Goal: Task Accomplishment & Management: Use online tool/utility

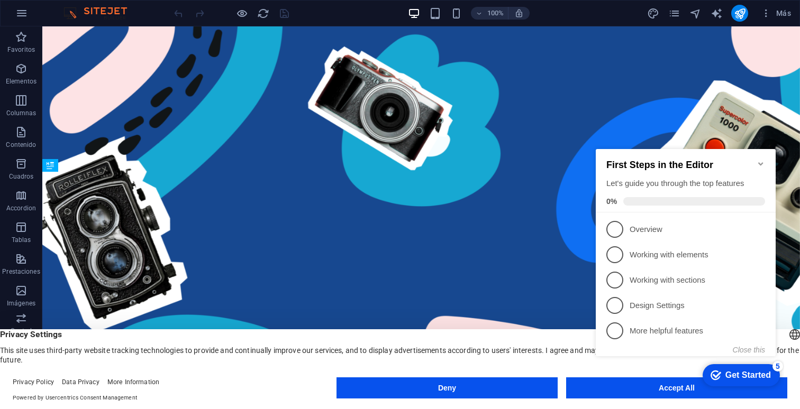
click at [613, 382] on div "checkmark Get Started 5 First Steps in the Editor Let's guide you through the t…" at bounding box center [687, 262] width 193 height 257
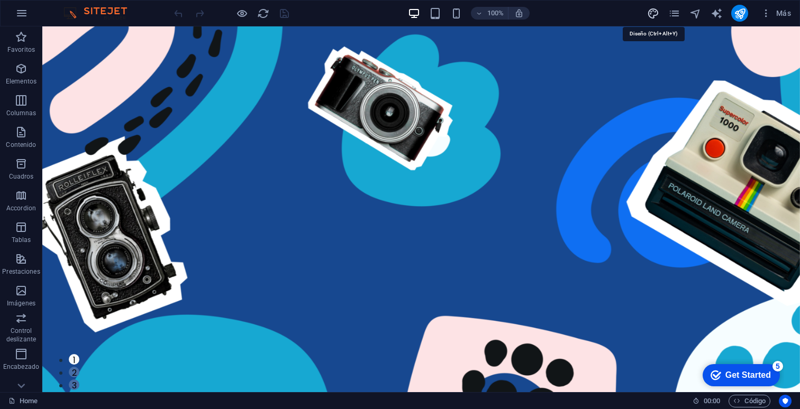
select select "px"
select select "400"
select select "px"
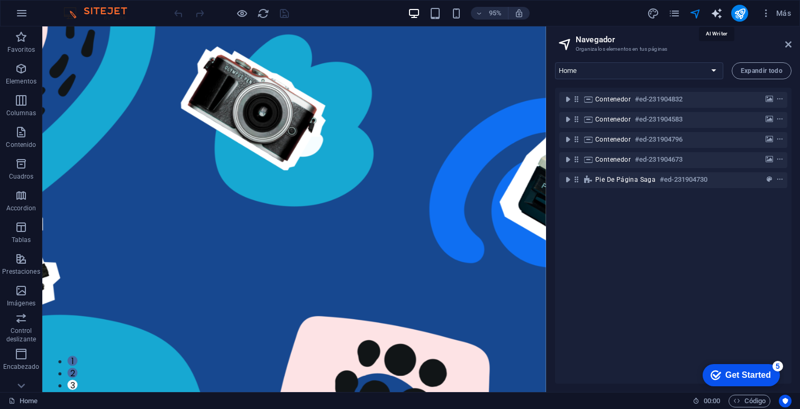
select select "English"
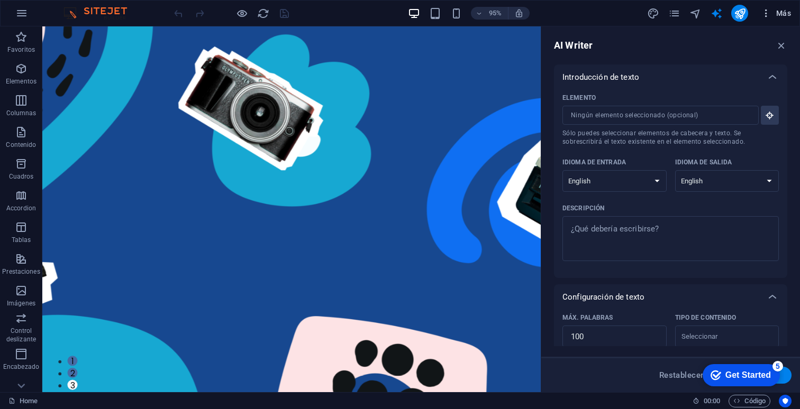
click at [778, 12] on span "Más" at bounding box center [776, 13] width 30 height 11
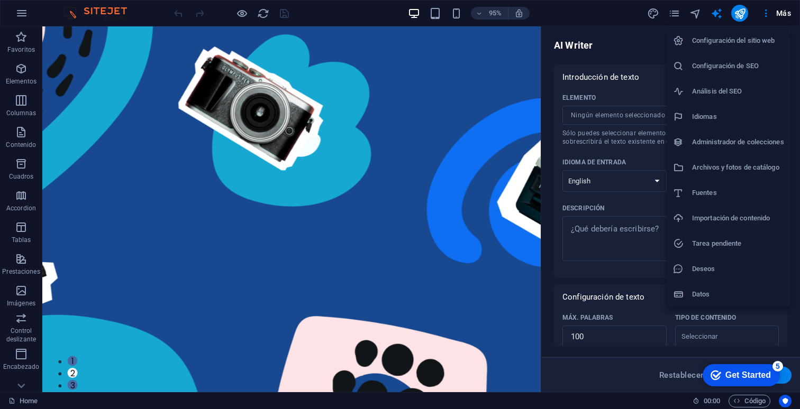
click at [23, 320] on div at bounding box center [400, 204] width 800 height 409
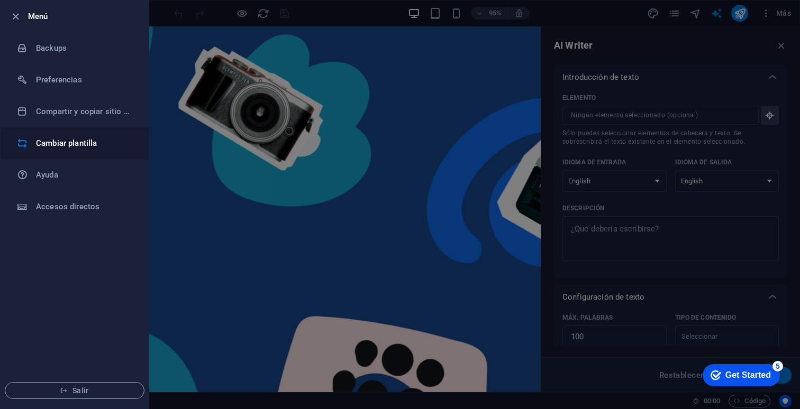
click at [68, 148] on h6 "Cambiar plantilla" at bounding box center [85, 143] width 98 height 13
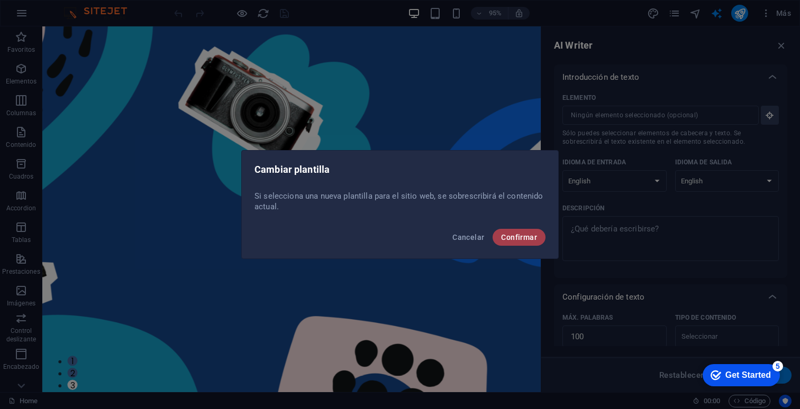
click at [532, 239] on span "Confirmar" at bounding box center [519, 237] width 36 height 8
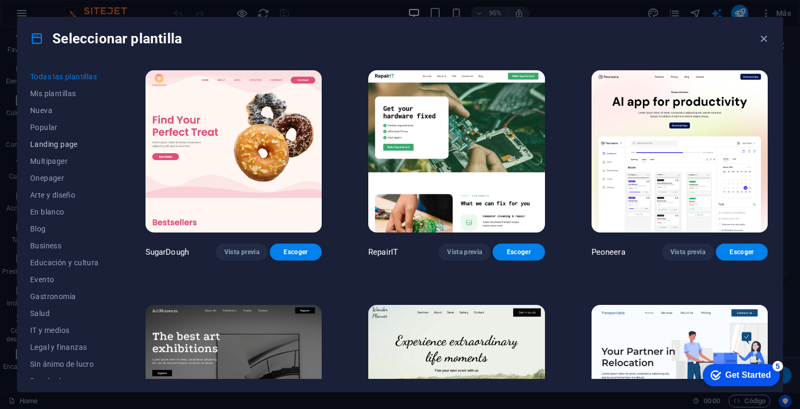
click at [52, 145] on span "Landing page" at bounding box center [64, 144] width 69 height 8
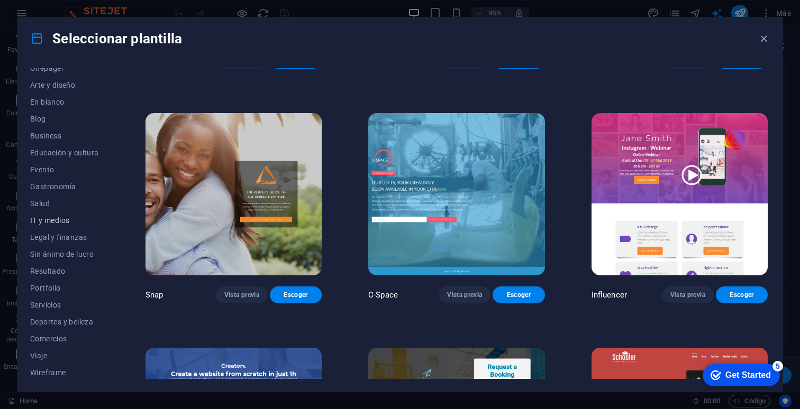
scroll to position [112, 0]
click at [48, 288] on span "Portfolio" at bounding box center [64, 286] width 69 height 8
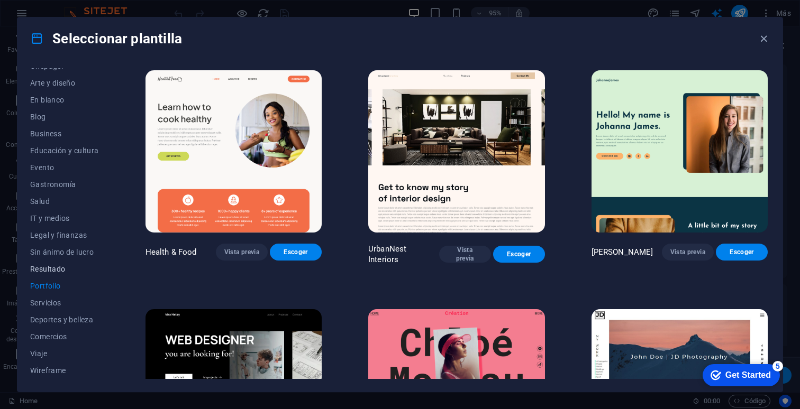
click at [47, 274] on button "Resultado" at bounding box center [64, 269] width 69 height 17
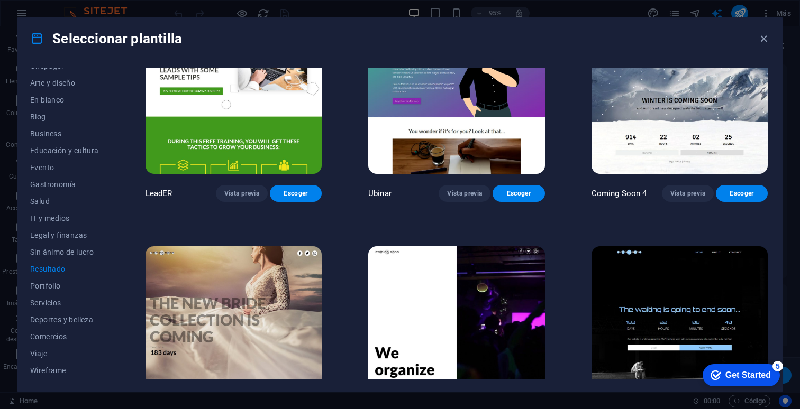
scroll to position [1048, 0]
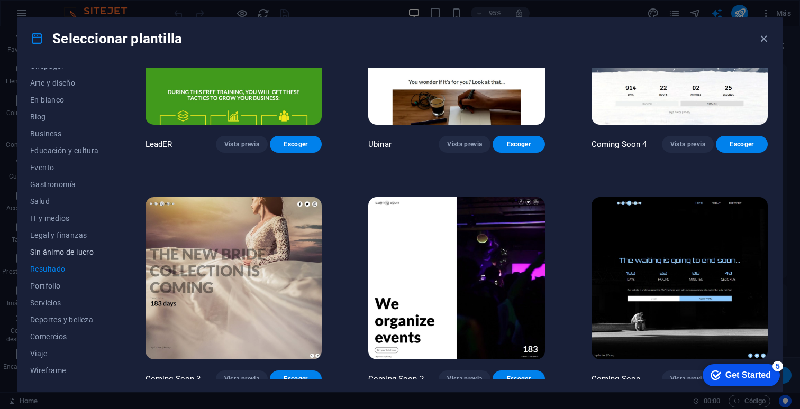
click at [88, 250] on span "Sin ánimo de lucro" at bounding box center [64, 252] width 69 height 8
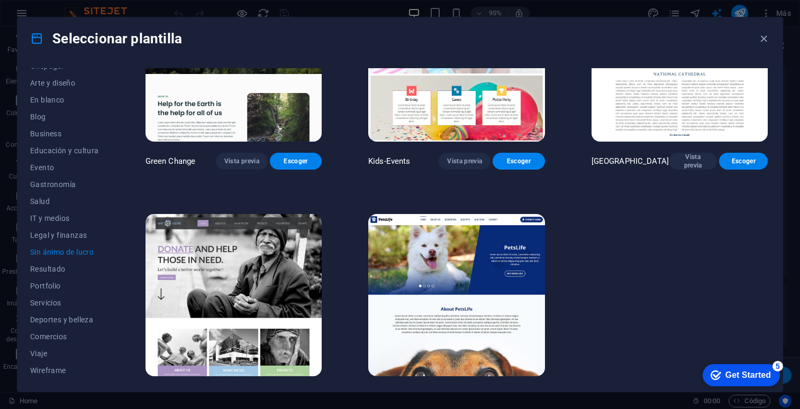
scroll to position [114, 0]
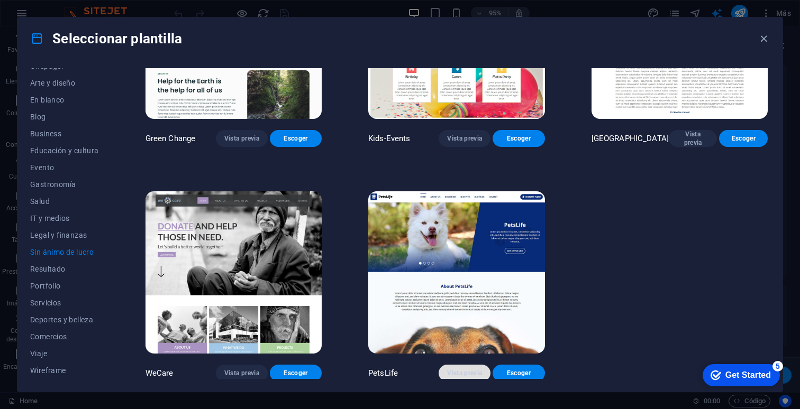
click at [476, 371] on span "Vista previa" at bounding box center [464, 373] width 35 height 8
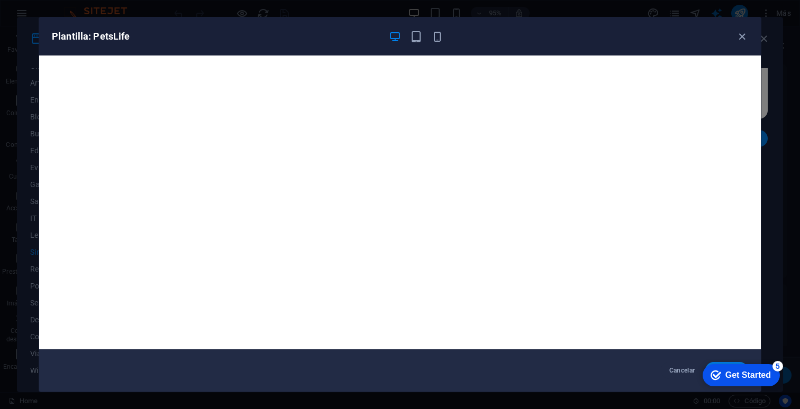
click at [35, 166] on div "Plantilla: PetsLife Cancelar Escoger" at bounding box center [400, 204] width 800 height 409
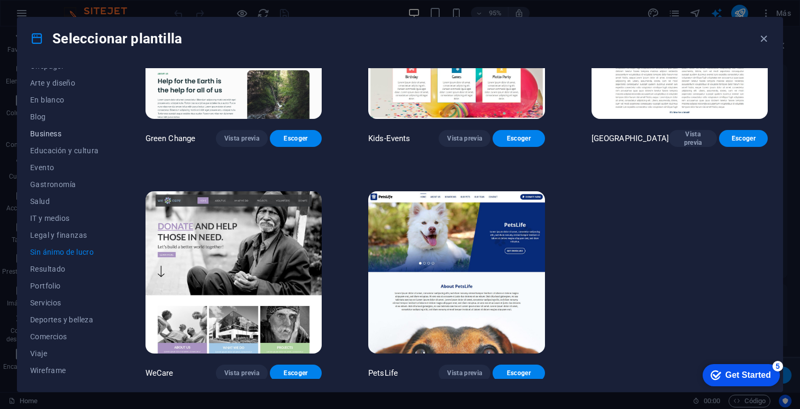
click at [52, 136] on span "Business" at bounding box center [64, 134] width 69 height 8
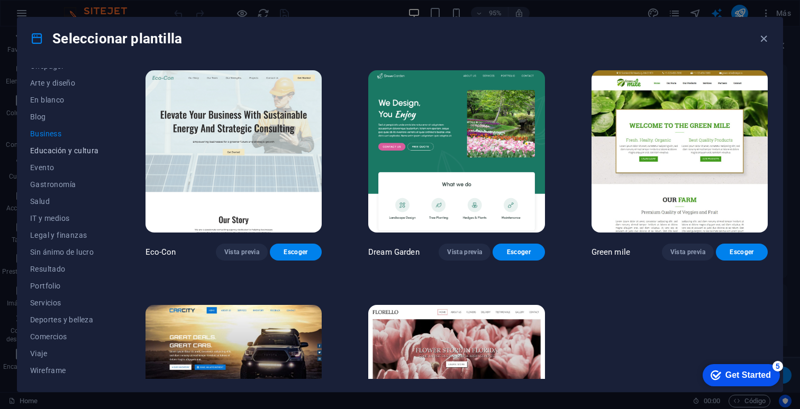
click at [52, 151] on span "Educación y cultura" at bounding box center [64, 151] width 69 height 8
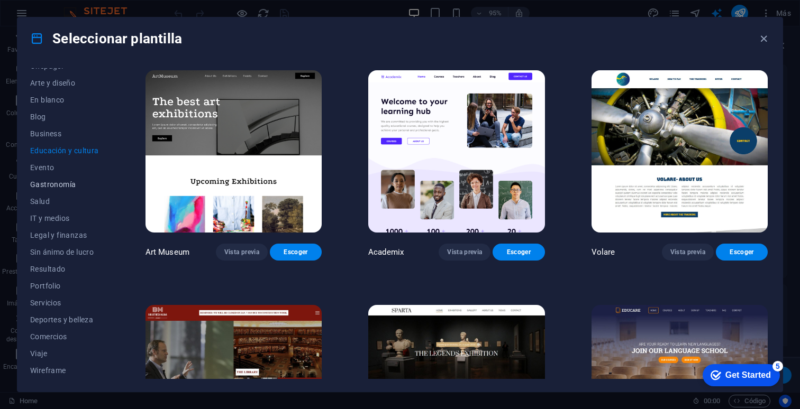
click at [34, 179] on button "Gastronomía" at bounding box center [64, 184] width 69 height 17
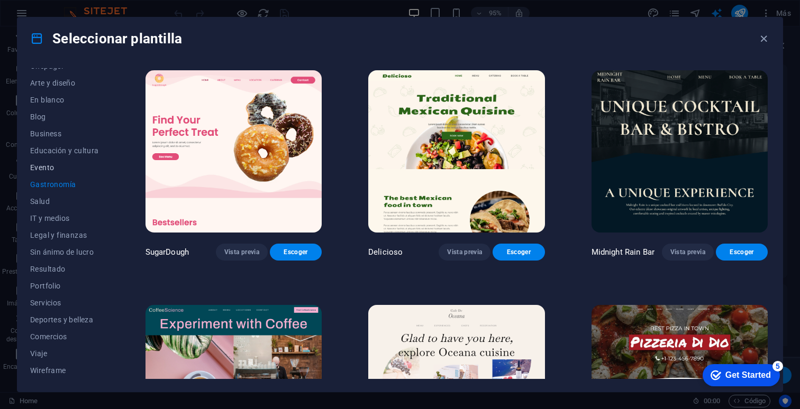
click at [47, 162] on button "Evento" at bounding box center [64, 167] width 69 height 17
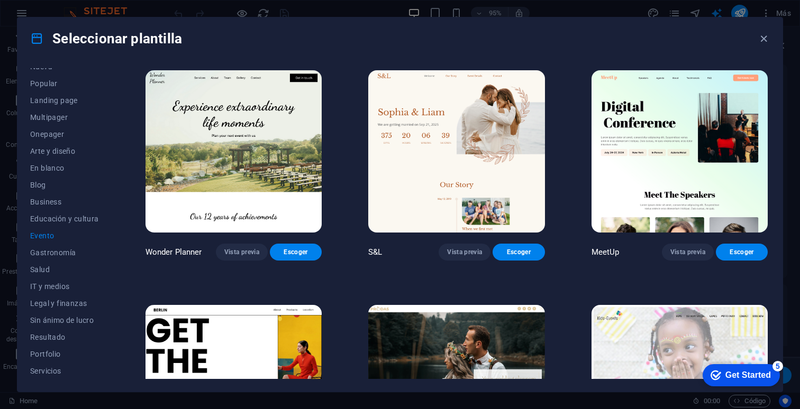
scroll to position [40, 0]
click at [47, 167] on button "En blanco" at bounding box center [64, 172] width 69 height 17
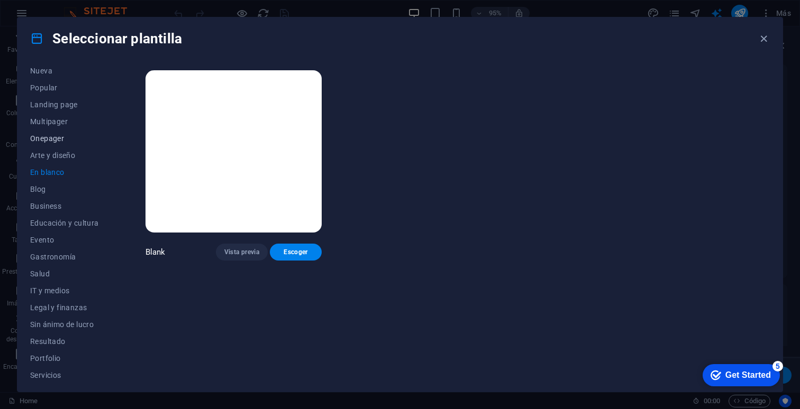
click at [49, 140] on span "Onepager" at bounding box center [64, 138] width 69 height 8
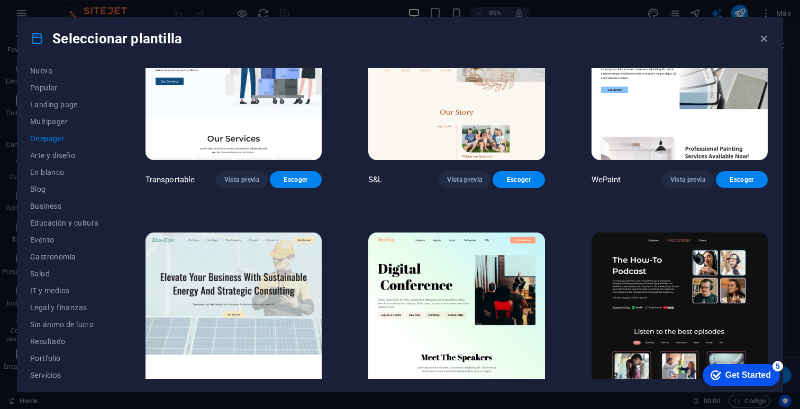
scroll to position [0, 0]
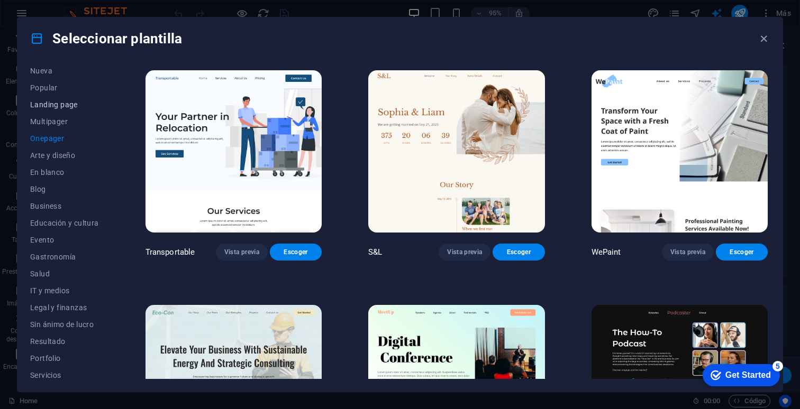
click at [42, 107] on span "Landing page" at bounding box center [64, 105] width 69 height 8
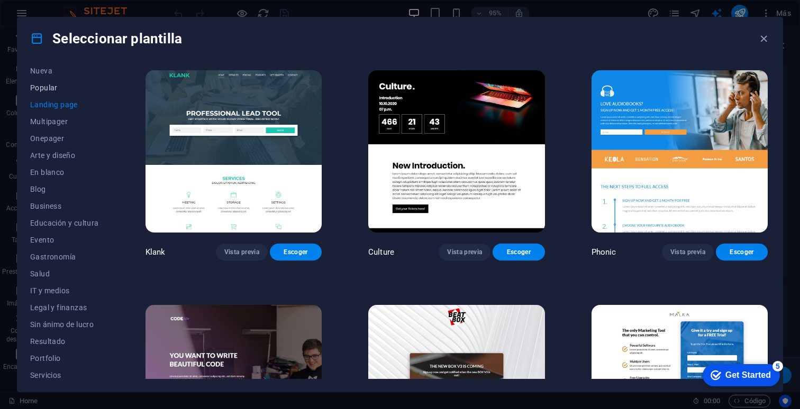
click at [47, 90] on span "Popular" at bounding box center [64, 88] width 69 height 8
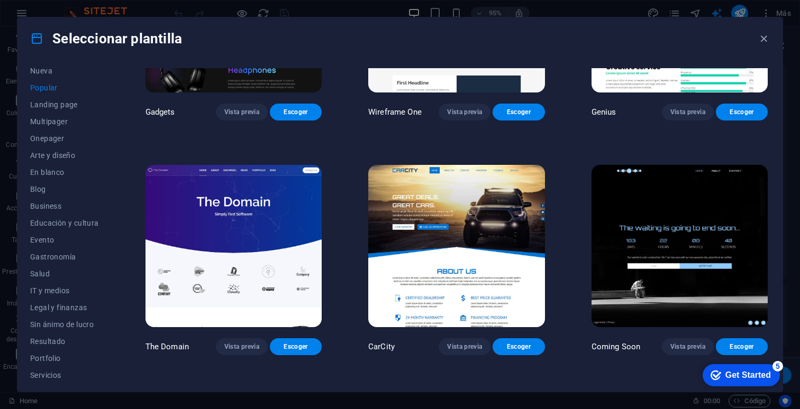
scroll to position [842, 0]
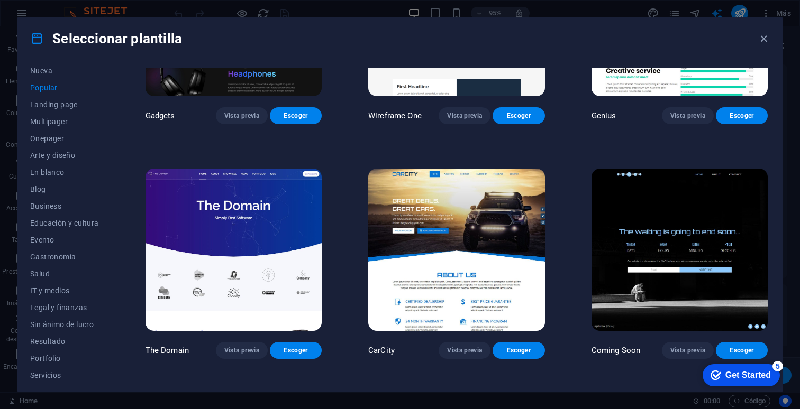
click at [673, 239] on img at bounding box center [679, 250] width 176 height 162
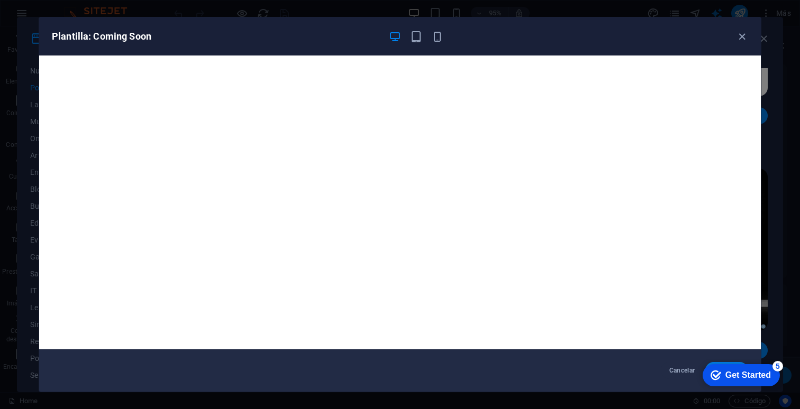
click at [94, 9] on div "Plantilla: Coming Soon Cancelar Escoger" at bounding box center [400, 204] width 800 height 409
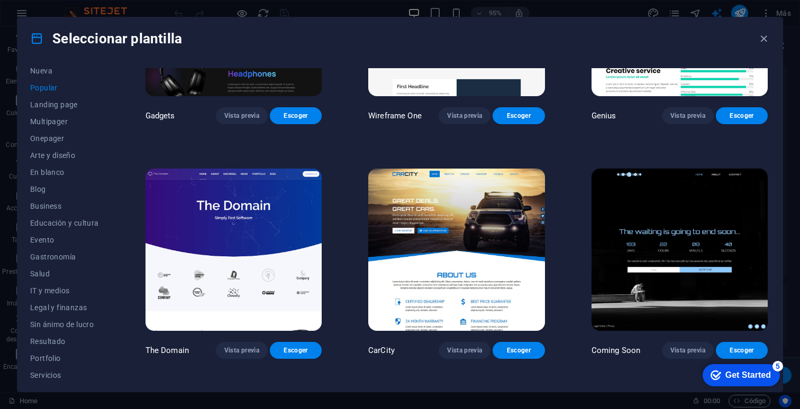
click at [45, 11] on div "Seleccionar plantilla Todas las plantillas Mis plantillas Nueva Popular Landing…" at bounding box center [400, 204] width 800 height 409
click at [39, 13] on div "Seleccionar plantilla Todas las plantillas Mis plantillas Nueva Popular Landing…" at bounding box center [400, 204] width 800 height 409
click at [762, 38] on icon "button" at bounding box center [764, 39] width 12 height 12
